Goal: Entertainment & Leisure: Browse casually

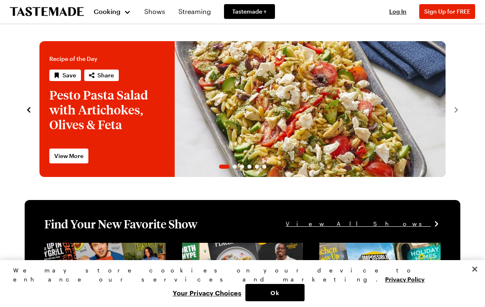
click at [127, 14] on div "Cooking" at bounding box center [112, 12] width 37 height 10
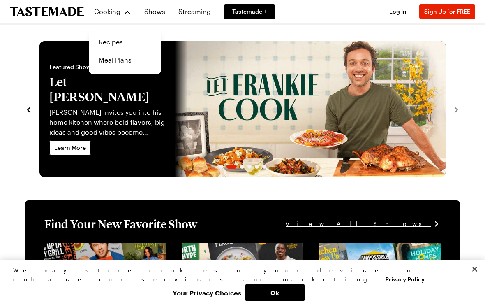
click at [152, 15] on link "Shows" at bounding box center [154, 11] width 31 height 23
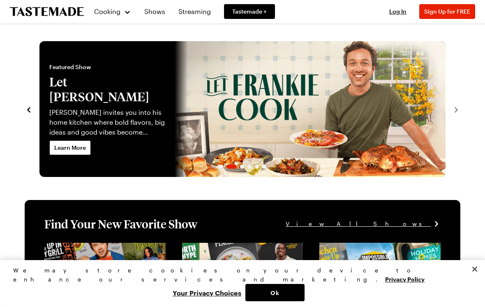
click at [148, 16] on link "Shows" at bounding box center [154, 11] width 31 height 23
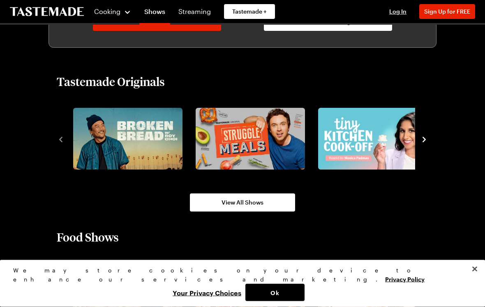
scroll to position [496, 0]
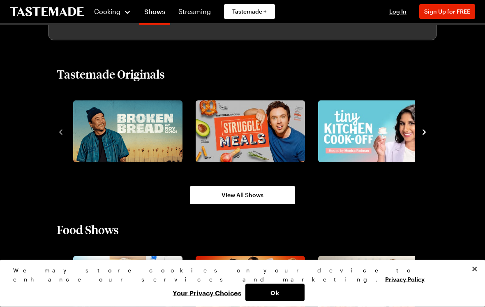
click at [426, 135] on icon "navigate to next item" at bounding box center [424, 132] width 8 height 8
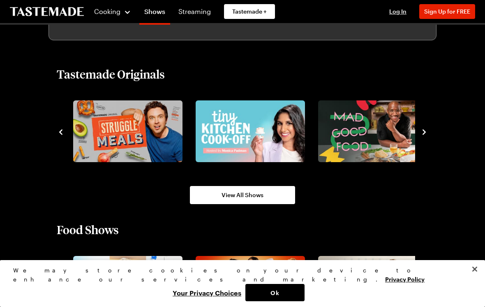
click at [427, 132] on icon "navigate to next item" at bounding box center [424, 132] width 8 height 8
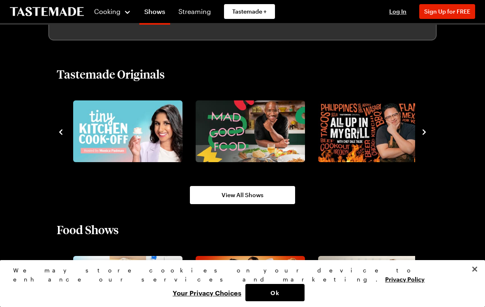
click at [426, 135] on icon "navigate to next item" at bounding box center [424, 132] width 8 height 8
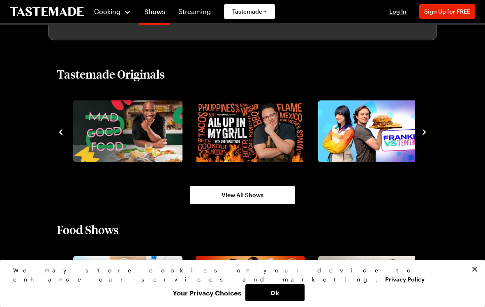
click at [424, 136] on icon "navigate to next item" at bounding box center [424, 132] width 8 height 8
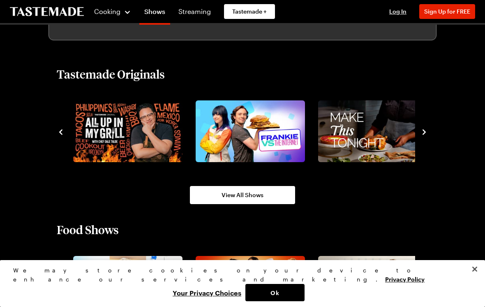
click at [423, 135] on icon "navigate to next item" at bounding box center [424, 132] width 8 height 8
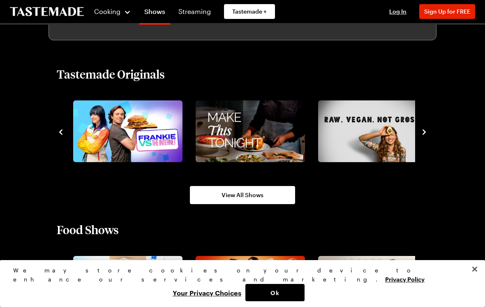
click at [427, 136] on icon "navigate to next item" at bounding box center [424, 132] width 8 height 8
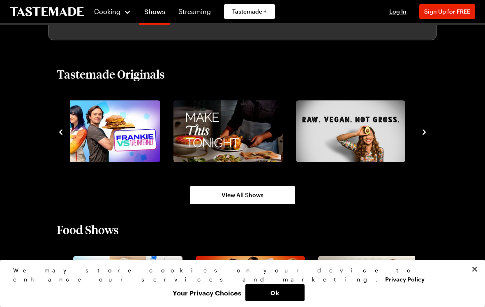
click at [426, 136] on icon "navigate to next item" at bounding box center [424, 132] width 8 height 8
click at [394, 146] on img "8 / 8" at bounding box center [350, 131] width 109 height 62
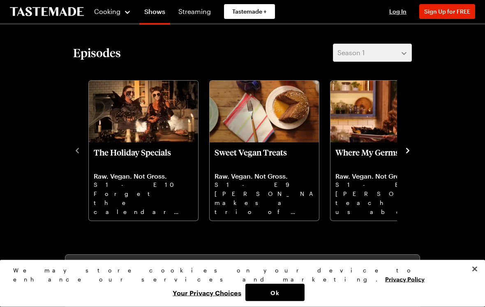
scroll to position [189, 0]
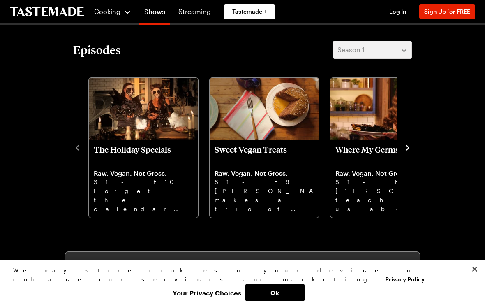
click at [406, 151] on icon "navigate to next item" at bounding box center [407, 147] width 8 height 8
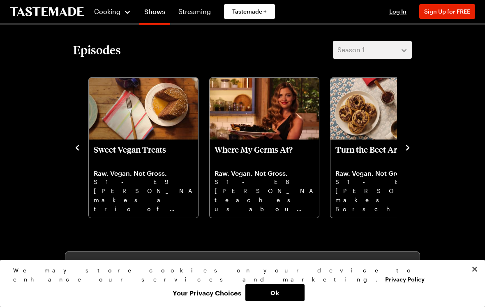
click at [407, 150] on icon "navigate to next item" at bounding box center [407, 147] width 8 height 8
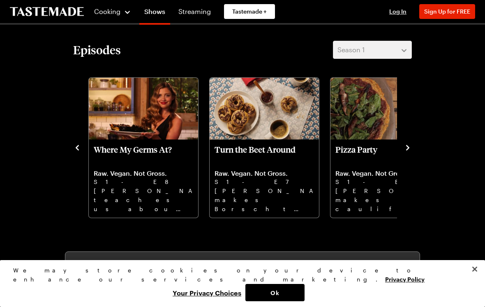
click at [403, 151] on icon "navigate to next item" at bounding box center [407, 147] width 8 height 8
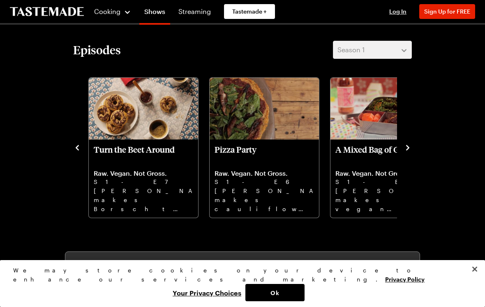
click at [406, 150] on icon "navigate to next item" at bounding box center [407, 147] width 3 height 5
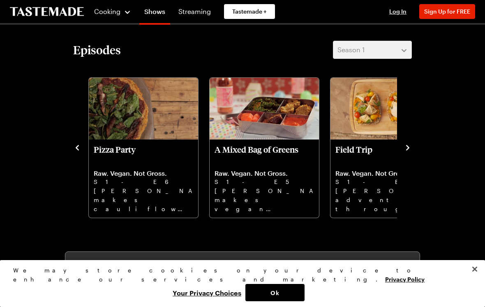
click at [410, 151] on icon "navigate to next item" at bounding box center [407, 147] width 8 height 8
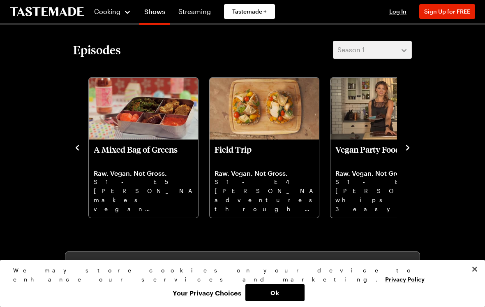
click at [407, 151] on icon "navigate to next item" at bounding box center [407, 147] width 8 height 8
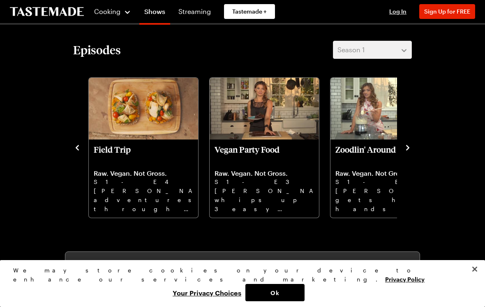
click at [410, 150] on icon "navigate to next item" at bounding box center [407, 147] width 8 height 8
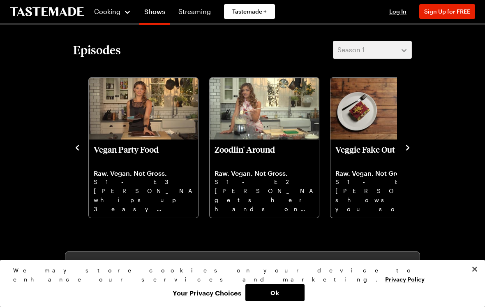
click at [410, 151] on icon "navigate to next item" at bounding box center [407, 147] width 8 height 8
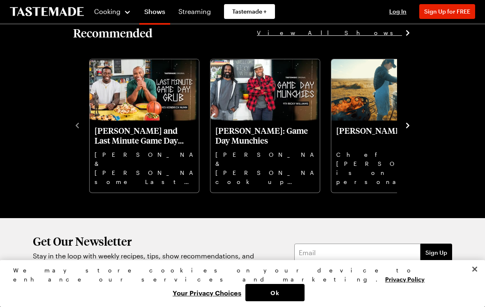
scroll to position [854, 0]
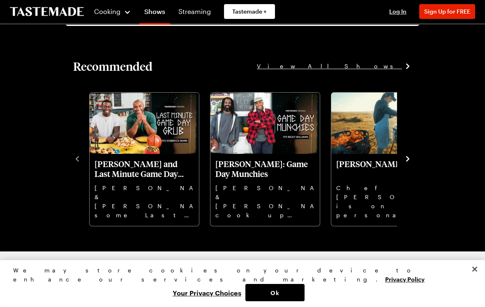
click at [409, 162] on icon "navigate to next item" at bounding box center [407, 158] width 8 height 8
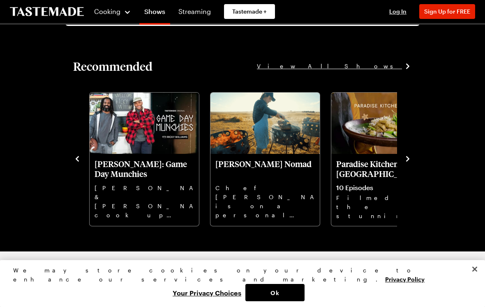
click at [411, 162] on icon "navigate to next item" at bounding box center [407, 158] width 8 height 8
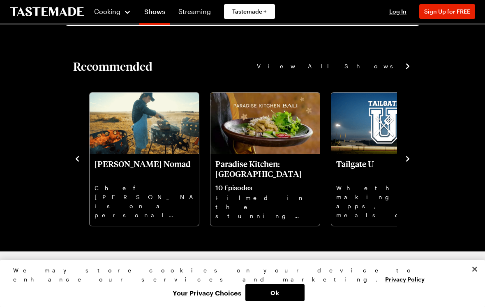
click at [410, 163] on icon "navigate to next item" at bounding box center [407, 158] width 8 height 8
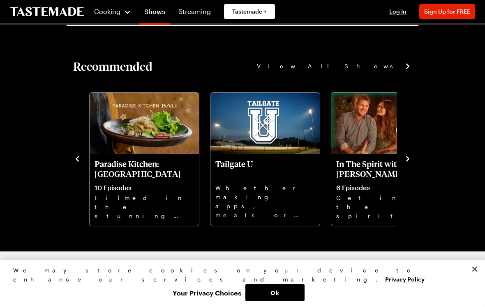
click at [410, 161] on icon "navigate to next item" at bounding box center [407, 158] width 8 height 8
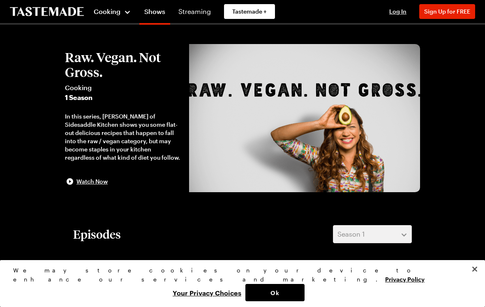
scroll to position [0, 0]
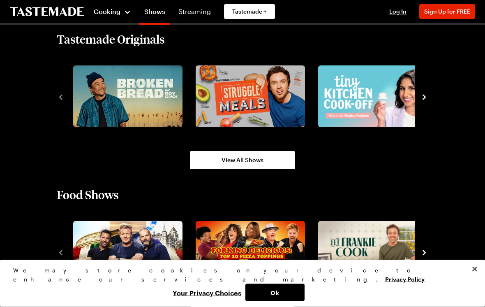
scroll to position [544, 0]
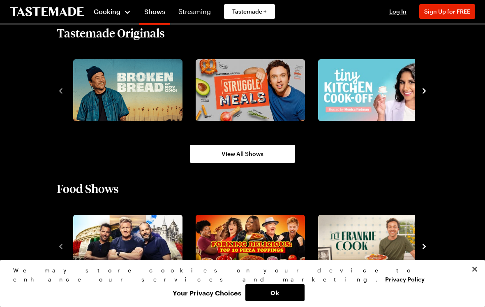
click at [423, 87] on icon "navigate to next item" at bounding box center [424, 91] width 8 height 8
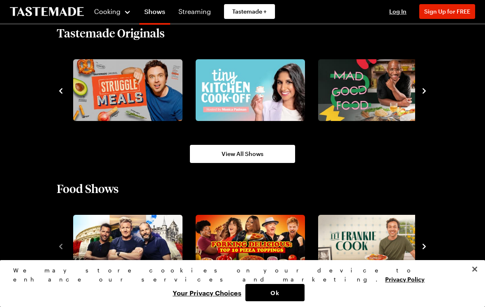
click at [414, 84] on img "4 / 8" at bounding box center [372, 90] width 109 height 62
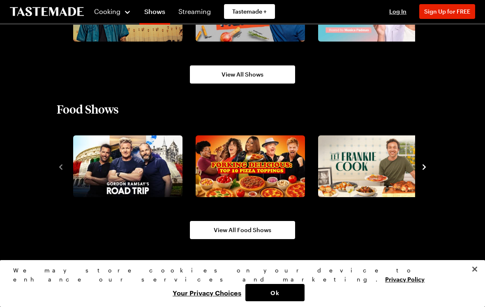
scroll to position [623, 0]
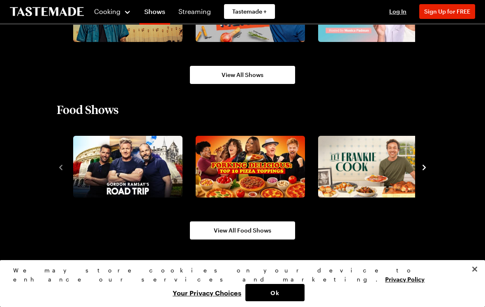
click at [437, 165] on div "Food Shows View All Food Shows" at bounding box center [242, 170] width 421 height 137
click at [427, 165] on icon "navigate to next item" at bounding box center [424, 167] width 8 height 8
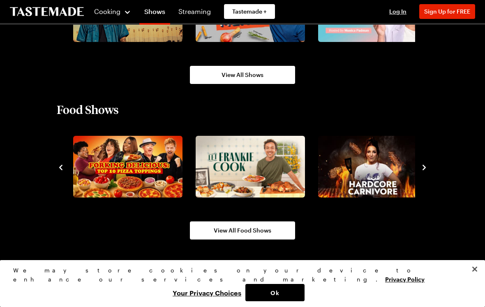
click at [420, 164] on icon "navigate to next item" at bounding box center [424, 167] width 8 height 8
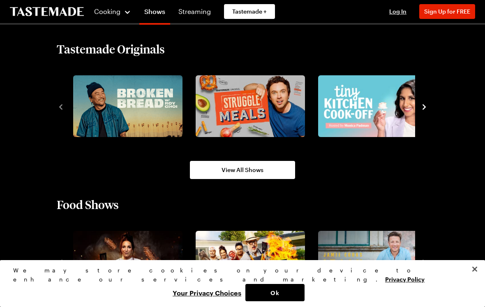
scroll to position [525, 0]
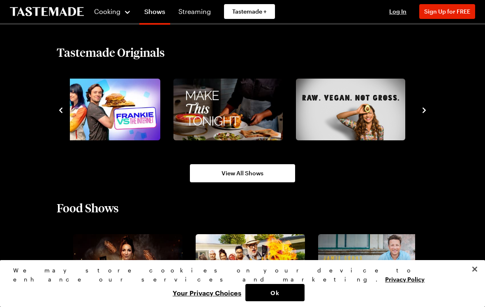
click at [427, 103] on div at bounding box center [242, 109] width 371 height 67
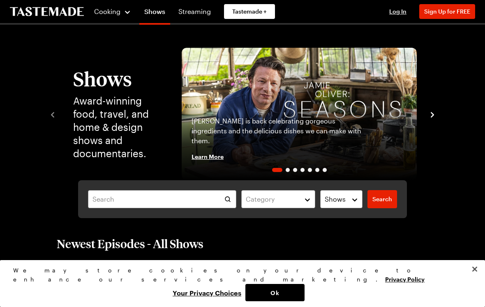
scroll to position [2, 0]
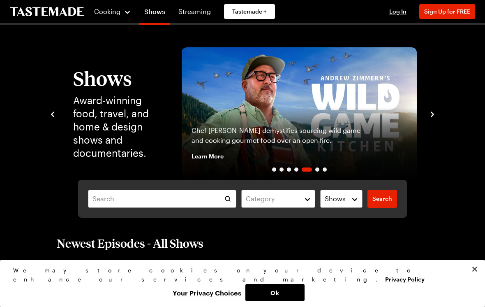
click at [229, 82] on img "5 / 7" at bounding box center [299, 113] width 235 height 132
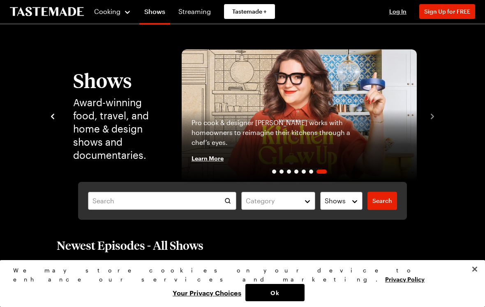
click at [429, 121] on div "Shows Award-winning food, travel, and home & design shows and documentaries. [P…" at bounding box center [242, 115] width 388 height 132
click at [54, 117] on icon "navigate to previous item" at bounding box center [52, 116] width 8 height 8
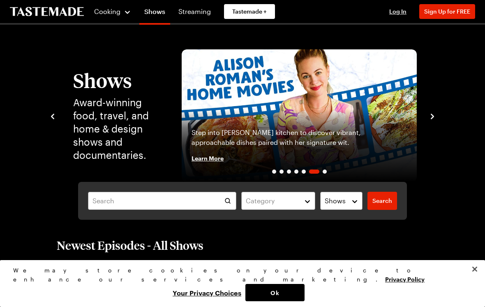
click at [54, 118] on icon "navigate to previous item" at bounding box center [52, 116] width 8 height 8
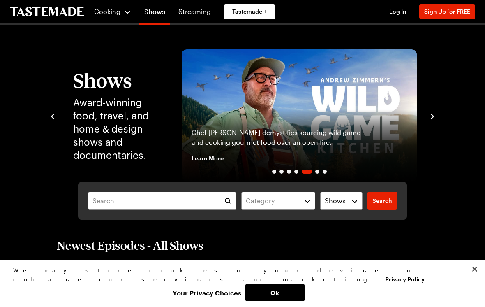
click at [55, 119] on icon "navigate to previous item" at bounding box center [52, 116] width 8 height 8
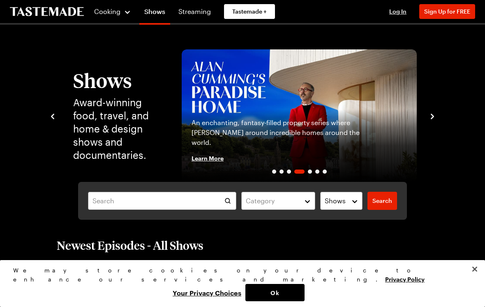
click at [429, 120] on icon "navigate to next item" at bounding box center [432, 116] width 8 height 8
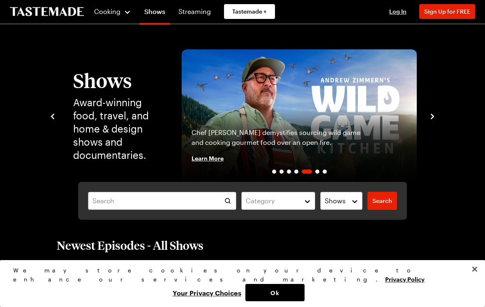
click at [430, 121] on div "Shows Award-winning food, travel, and home & design shows and documentaries. [P…" at bounding box center [242, 115] width 388 height 132
click at [433, 120] on icon "navigate to next item" at bounding box center [432, 116] width 8 height 8
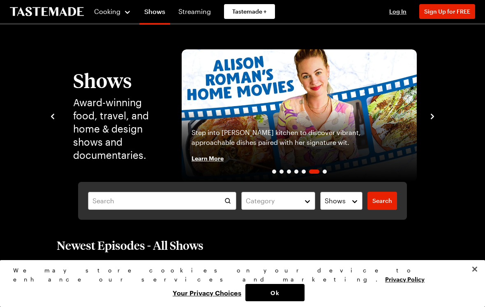
click at [429, 119] on icon "navigate to next item" at bounding box center [432, 116] width 8 height 8
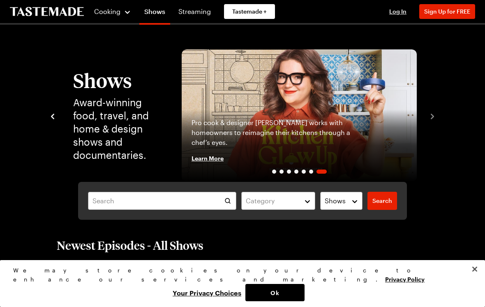
click at [432, 121] on div "Shows Award-winning food, travel, and home & design shows and documentaries. [P…" at bounding box center [242, 115] width 388 height 132
click at [55, 114] on icon "navigate to previous item" at bounding box center [52, 116] width 8 height 8
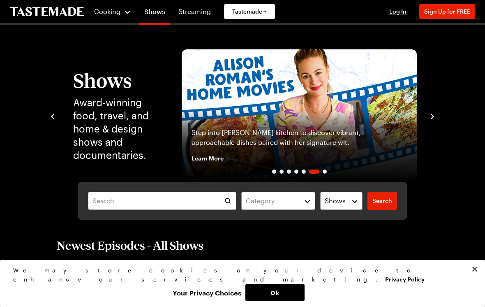
click at [55, 118] on icon "navigate to previous item" at bounding box center [52, 116] width 8 height 8
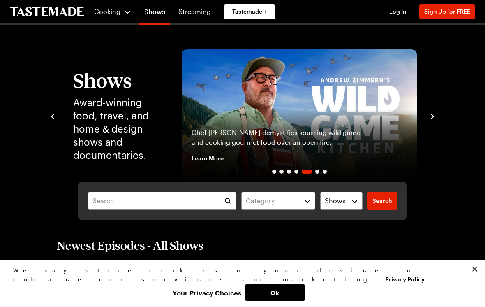
click at [56, 116] on icon "navigate to previous item" at bounding box center [52, 116] width 8 height 8
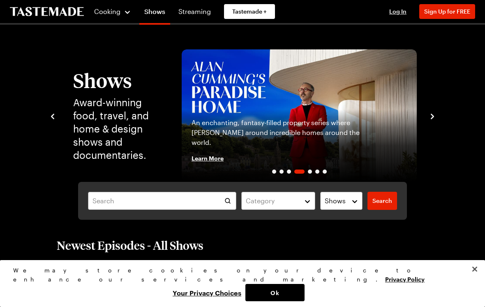
click at [56, 118] on icon "navigate to previous item" at bounding box center [52, 116] width 8 height 8
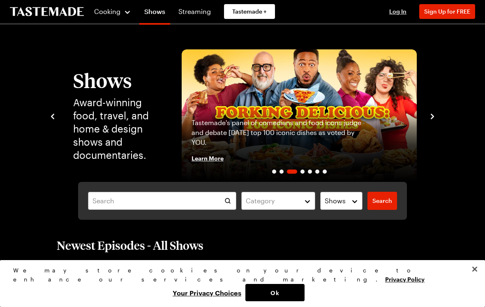
click at [53, 119] on icon "navigate to previous item" at bounding box center [52, 116] width 8 height 8
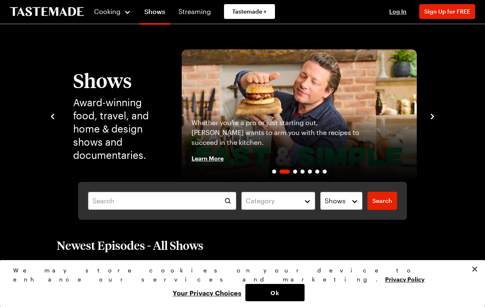
click at [51, 119] on icon "navigate to previous item" at bounding box center [52, 116] width 8 height 8
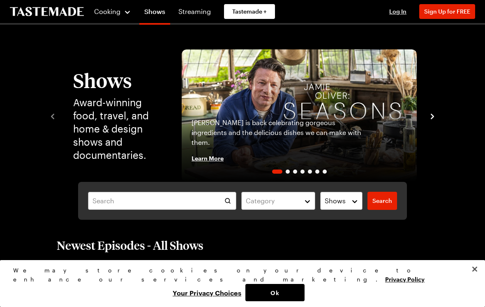
click at [54, 123] on div "Shows Award-winning food, travel, and home & design shows and documentaries. [P…" at bounding box center [242, 115] width 388 height 132
click at [431, 116] on icon "navigate to next item" at bounding box center [432, 116] width 8 height 8
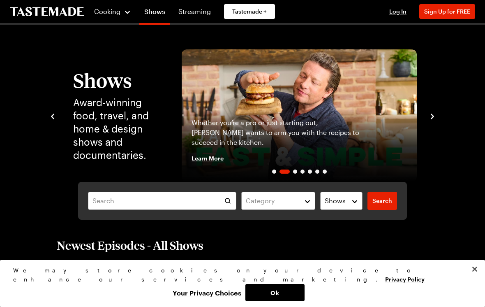
click at [433, 116] on icon "navigate to next item" at bounding box center [432, 115] width 3 height 5
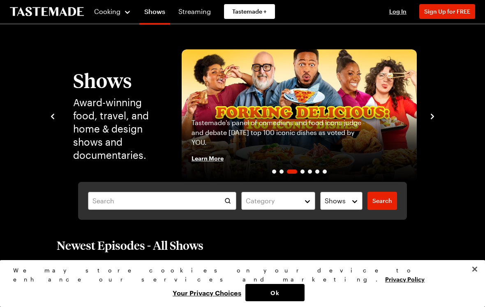
click at [434, 118] on icon "navigate to next item" at bounding box center [432, 116] width 8 height 8
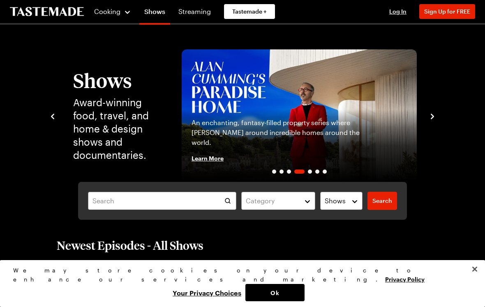
click at [435, 118] on icon "navigate to next item" at bounding box center [432, 116] width 8 height 8
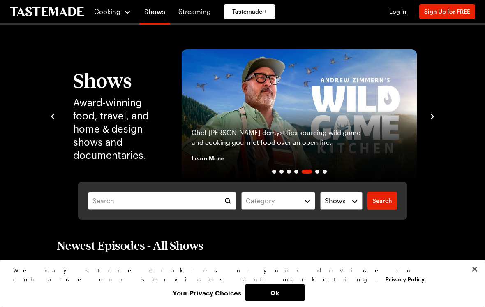
click at [440, 113] on div "Shows Award-winning food, travel, and home & design shows and documentaries. [P…" at bounding box center [242, 115] width 421 height 132
click at [436, 113] on icon "navigate to next item" at bounding box center [432, 116] width 8 height 8
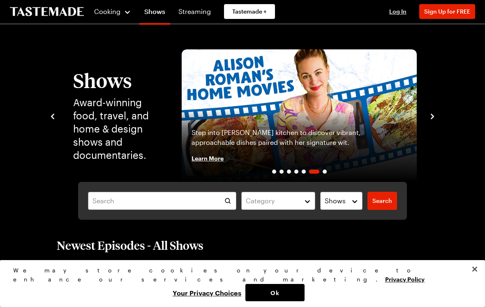
click at [433, 120] on icon "navigate to next item" at bounding box center [432, 116] width 8 height 8
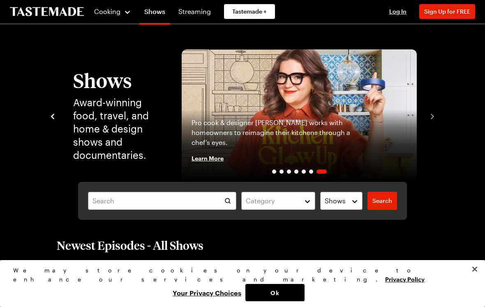
click at [54, 120] on icon "navigate to previous item" at bounding box center [52, 116] width 8 height 8
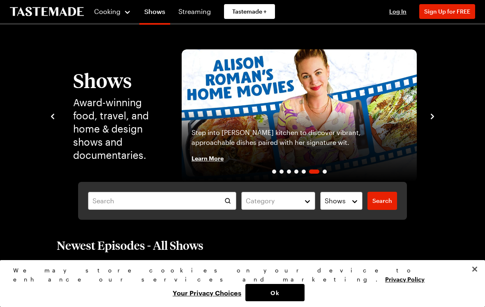
click at [385, 136] on div "Step into [PERSON_NAME] kitchen to discover vibrant, approachable dishes paired…" at bounding box center [299, 145] width 235 height 72
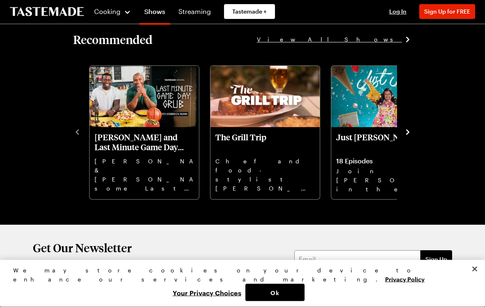
scroll to position [561, 0]
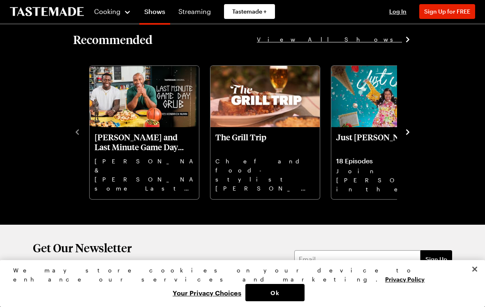
click at [280, 120] on img "2 / 10" at bounding box center [264, 97] width 109 height 62
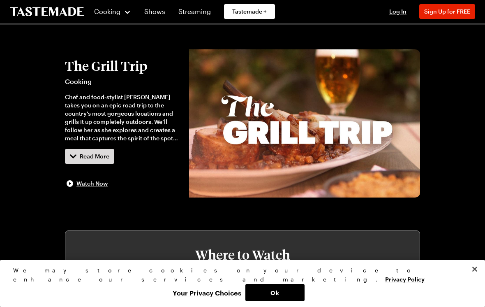
click at [83, 185] on span "Watch Now" at bounding box center [91, 183] width 31 height 8
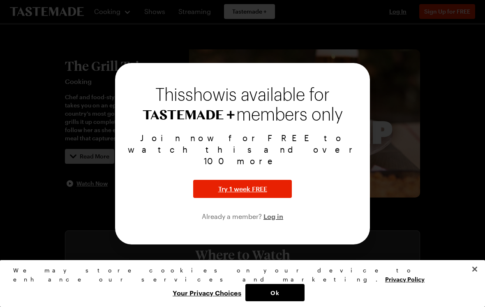
click at [241, 184] on span "Try 1 week FREE" at bounding box center [242, 189] width 49 height 10
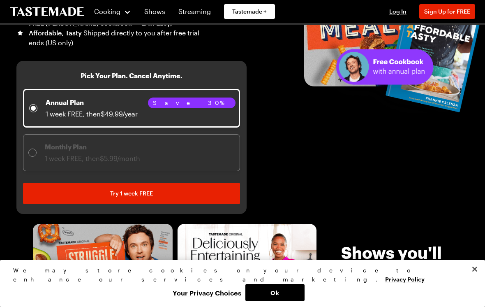
scroll to position [168, 0]
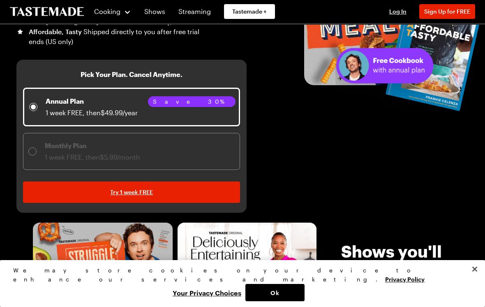
click at [37, 150] on div "Monthly Plan 1 week FREE, then $5.99/month" at bounding box center [84, 151] width 112 height 21
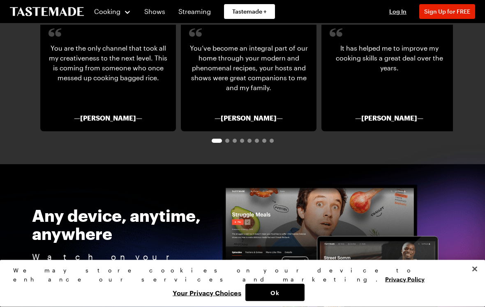
scroll to position [1375, 0]
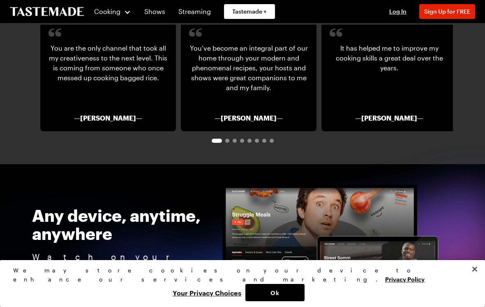
click at [415, 184] on img at bounding box center [337, 253] width 231 height 138
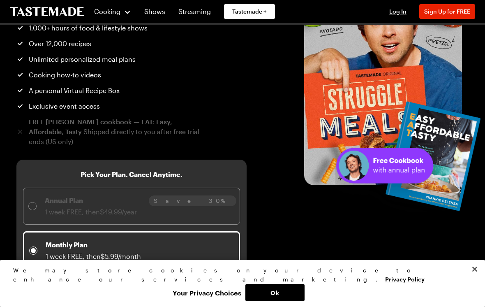
scroll to position [0, 0]
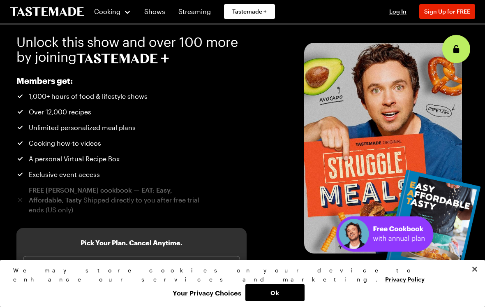
click at [195, 14] on link "Streaming" at bounding box center [194, 11] width 42 height 23
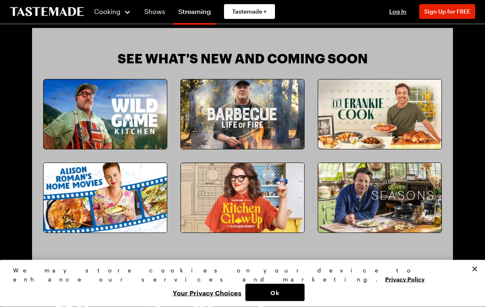
scroll to position [656, 0]
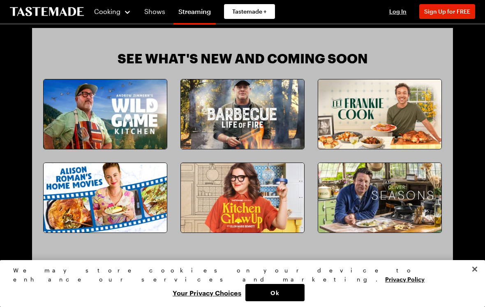
click at [260, 119] on img at bounding box center [242, 113] width 123 height 69
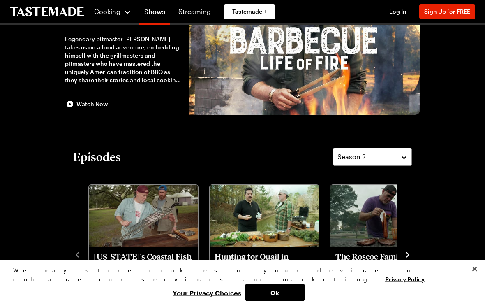
scroll to position [87, 0]
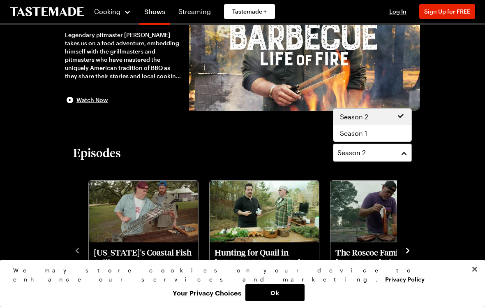
click at [406, 153] on button "Season 2" at bounding box center [372, 152] width 79 height 18
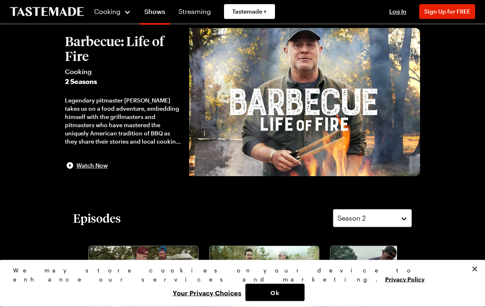
scroll to position [0, 0]
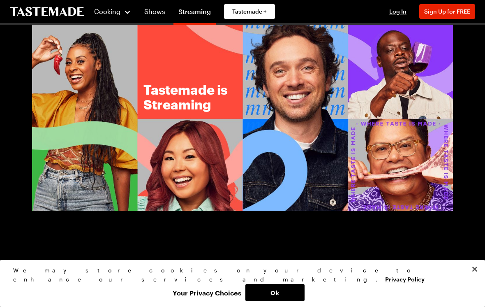
scroll to position [656, 0]
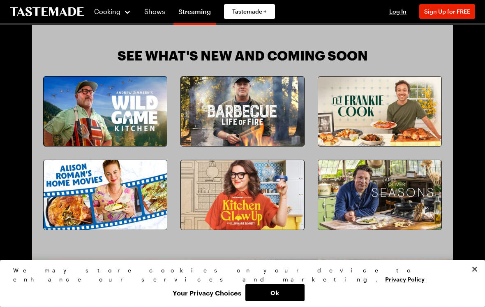
click at [88, 105] on img at bounding box center [105, 110] width 123 height 69
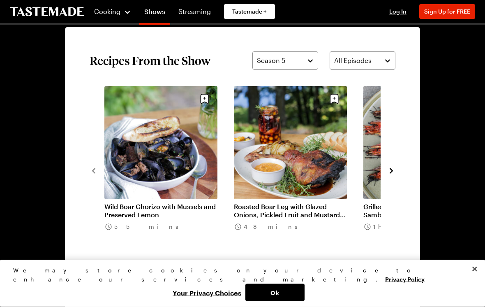
scroll to position [567, 0]
click at [391, 175] on button "navigate to next item" at bounding box center [391, 170] width 8 height 10
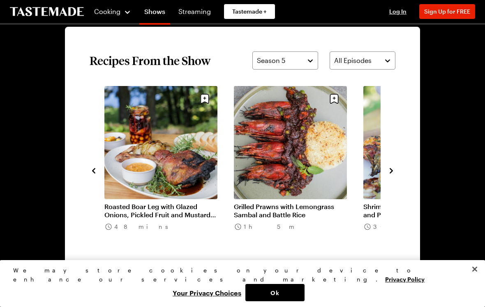
click at [392, 173] on icon "navigate to next item" at bounding box center [391, 170] width 8 height 8
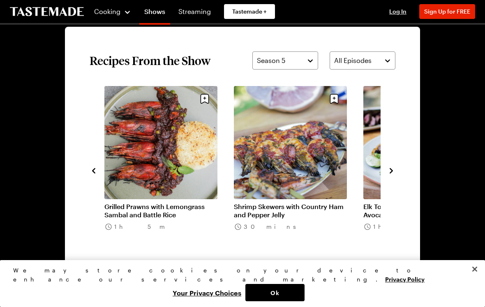
click at [387, 171] on icon "navigate to next item" at bounding box center [391, 170] width 8 height 8
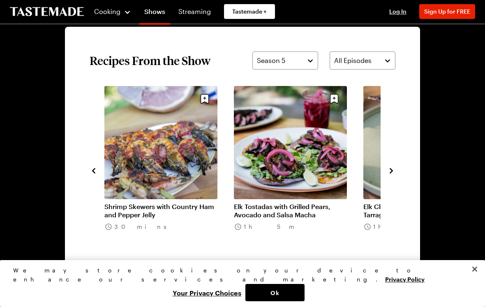
click at [391, 173] on icon "navigate to next item" at bounding box center [391, 170] width 8 height 8
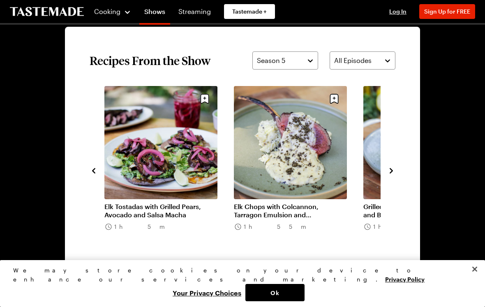
click at [390, 172] on icon "navigate to next item" at bounding box center [391, 170] width 8 height 8
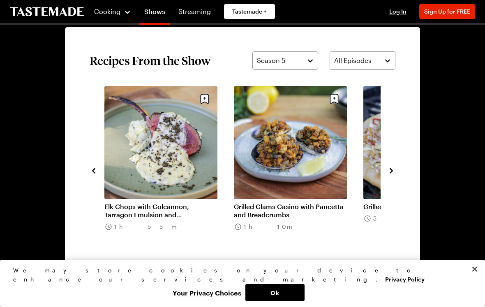
click at [389, 174] on icon "navigate to next item" at bounding box center [391, 170] width 8 height 8
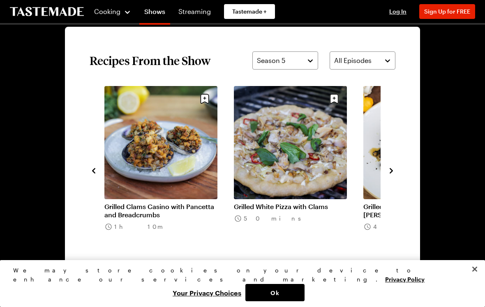
click at [392, 172] on icon "navigate to next item" at bounding box center [391, 170] width 3 height 5
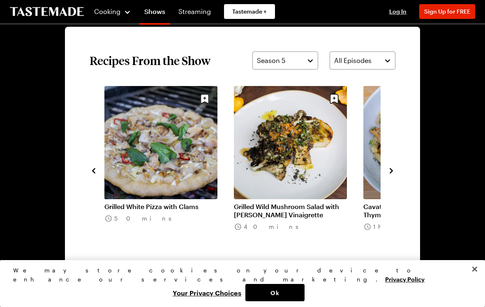
click at [391, 173] on icon "navigate to next item" at bounding box center [391, 170] width 8 height 8
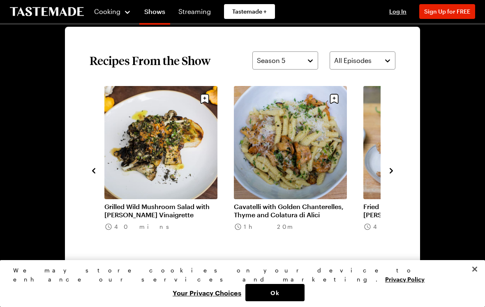
click at [390, 174] on icon "navigate to next item" at bounding box center [391, 170] width 8 height 8
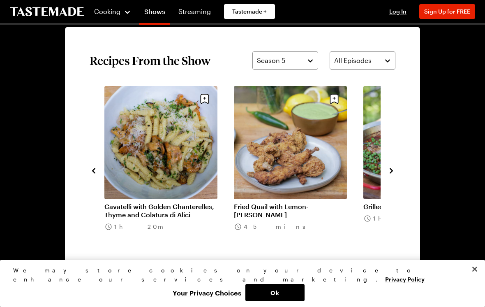
click at [390, 172] on icon "navigate to next item" at bounding box center [391, 170] width 8 height 8
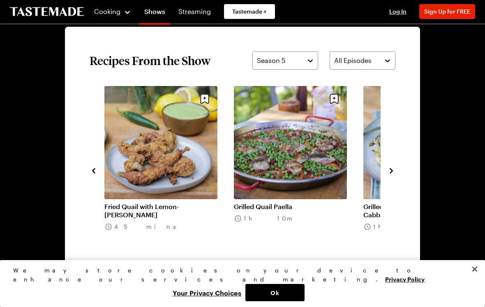
click at [391, 175] on button "navigate to next item" at bounding box center [391, 170] width 8 height 10
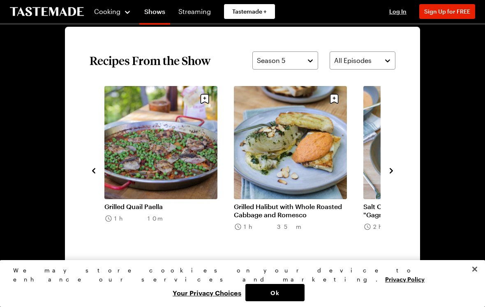
click at [391, 174] on icon "navigate to next item" at bounding box center [391, 170] width 8 height 8
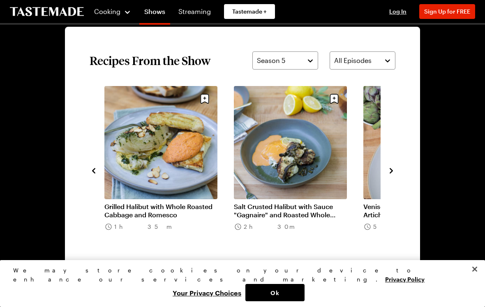
click at [392, 175] on button "navigate to next item" at bounding box center [391, 170] width 8 height 10
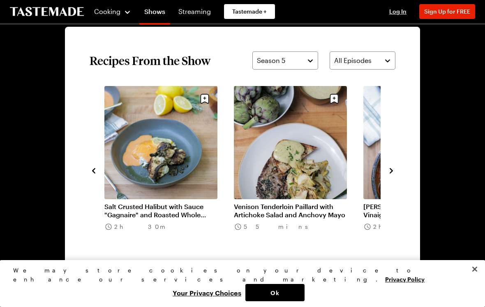
click at [394, 173] on icon "navigate to next item" at bounding box center [391, 170] width 8 height 8
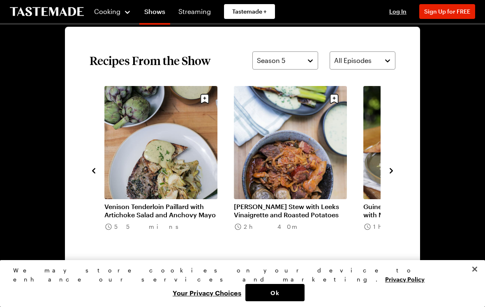
click at [392, 173] on icon "navigate to next item" at bounding box center [391, 170] width 8 height 8
